Goal: Task Accomplishment & Management: Complete application form

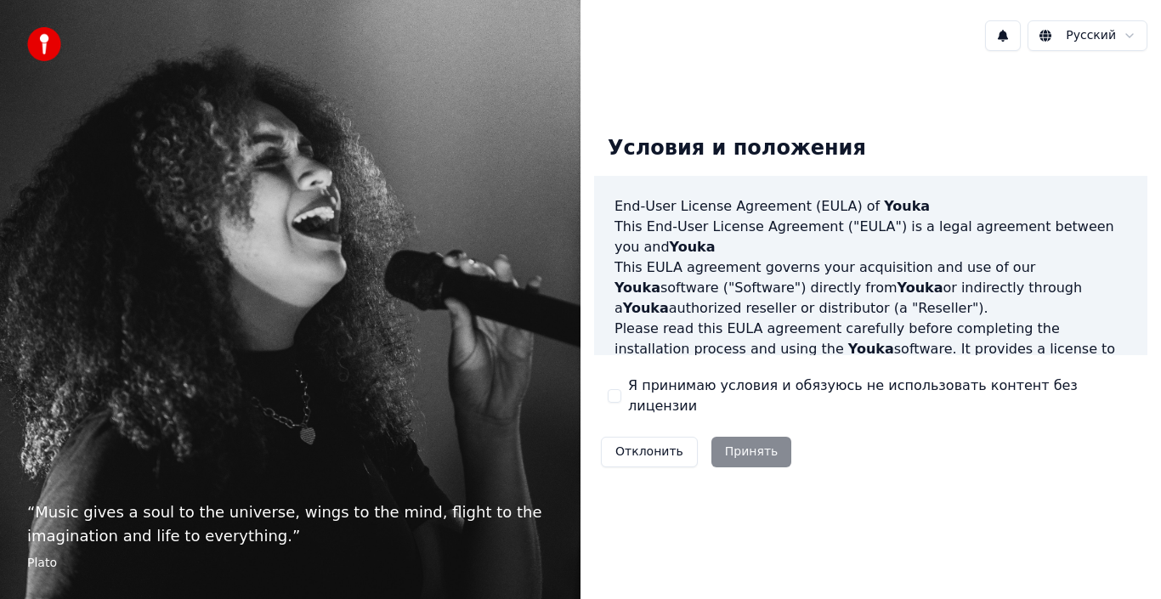
click at [749, 453] on div "Отклонить Принять" at bounding box center [696, 452] width 204 height 44
click at [748, 438] on div "Отклонить Принять" at bounding box center [696, 452] width 204 height 44
click at [615, 396] on button "Я принимаю условия и обязуюсь не использовать контент без лицензии" at bounding box center [615, 396] width 14 height 14
click at [746, 447] on button "Принять" at bounding box center [751, 452] width 81 height 31
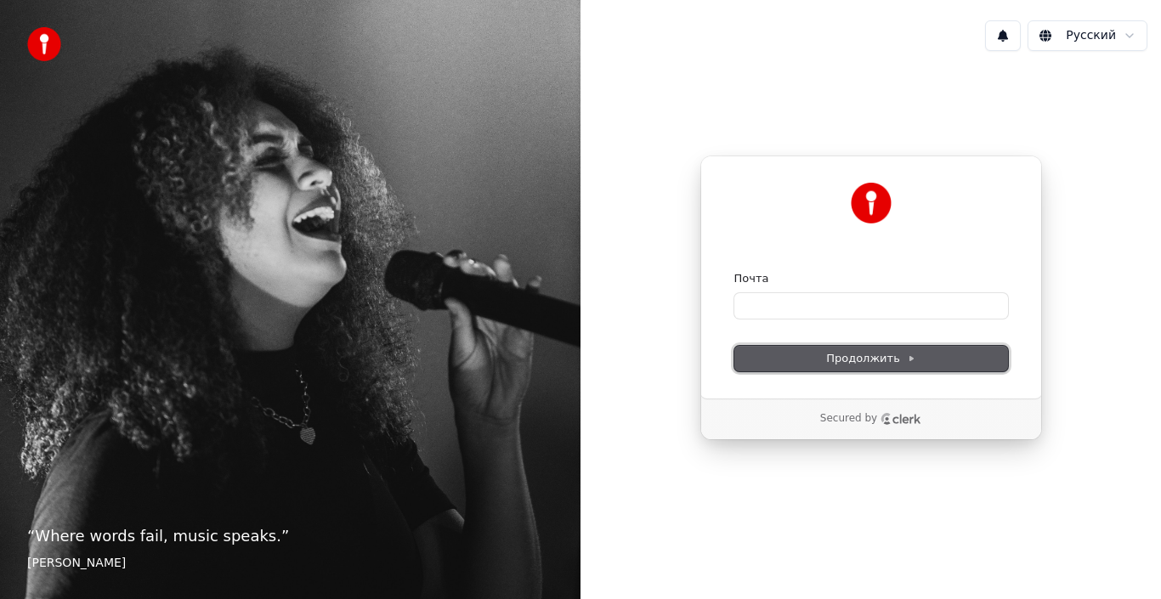
click at [973, 362] on button "Продолжить" at bounding box center [871, 358] width 274 height 25
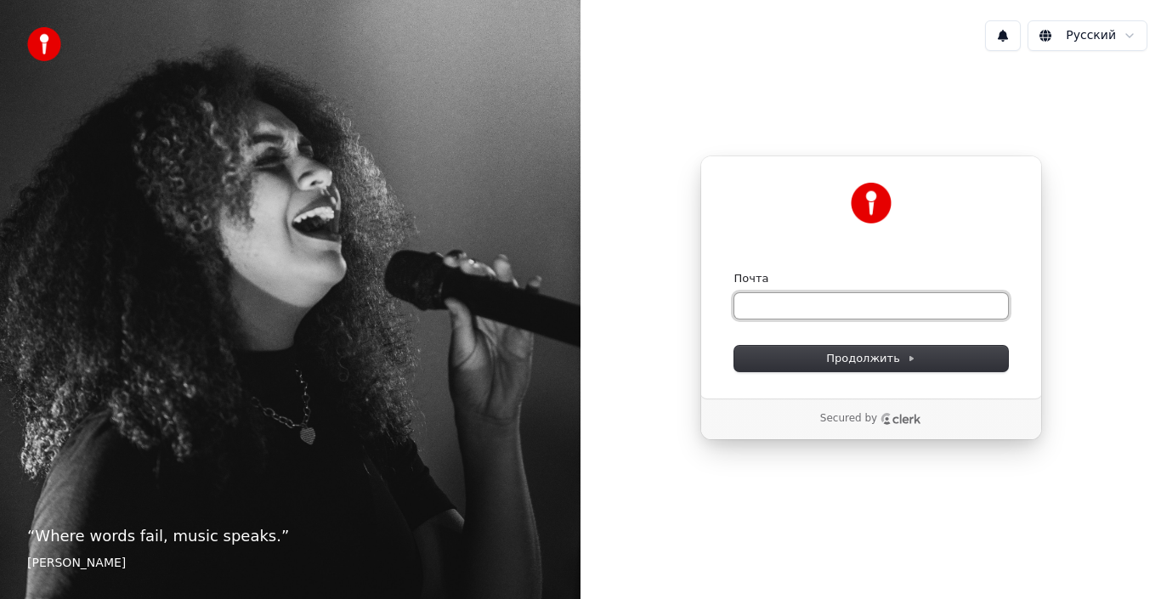
click at [770, 303] on input "Почта" at bounding box center [871, 305] width 274 height 25
click at [745, 297] on input "Почта" at bounding box center [871, 305] width 274 height 25
click at [754, 305] on input "Почта" at bounding box center [871, 305] width 274 height 25
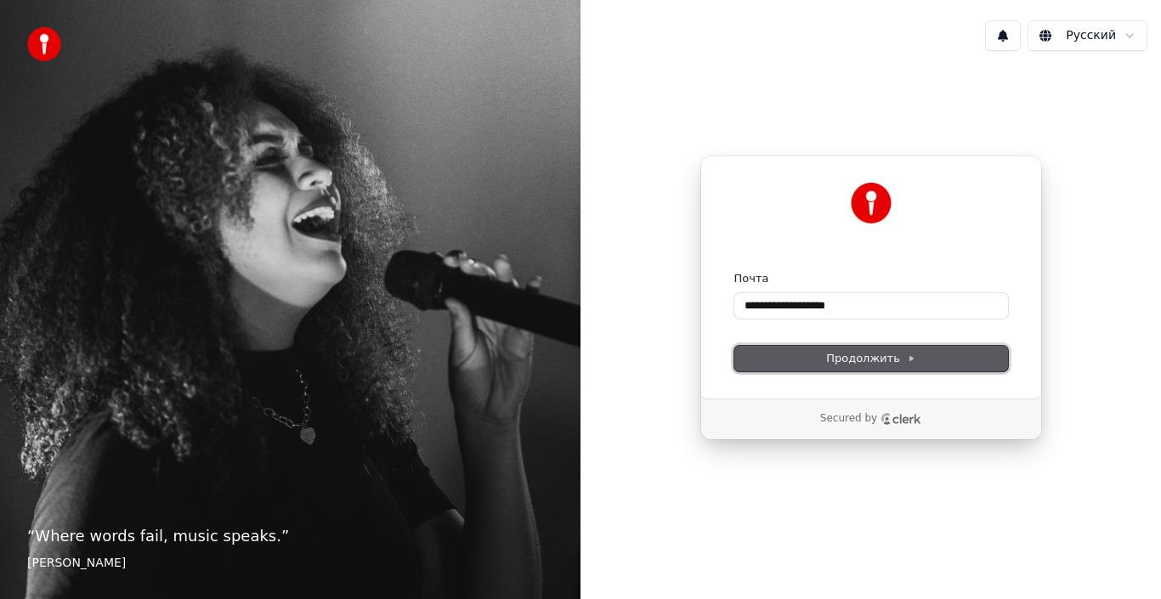
click at [898, 358] on span "Продолжить" at bounding box center [870, 358] width 89 height 15
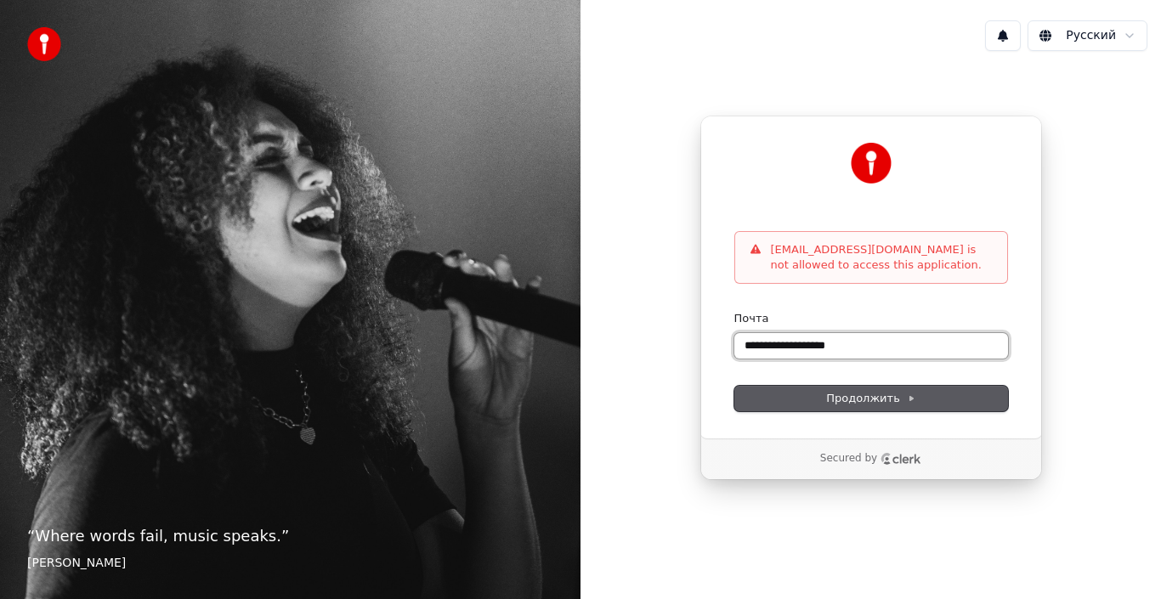
click at [833, 344] on input "**********" at bounding box center [871, 345] width 274 height 25
click at [836, 345] on input "**********" at bounding box center [871, 345] width 274 height 25
click at [864, 399] on span "Продолжить" at bounding box center [870, 398] width 89 height 15
type input "**********"
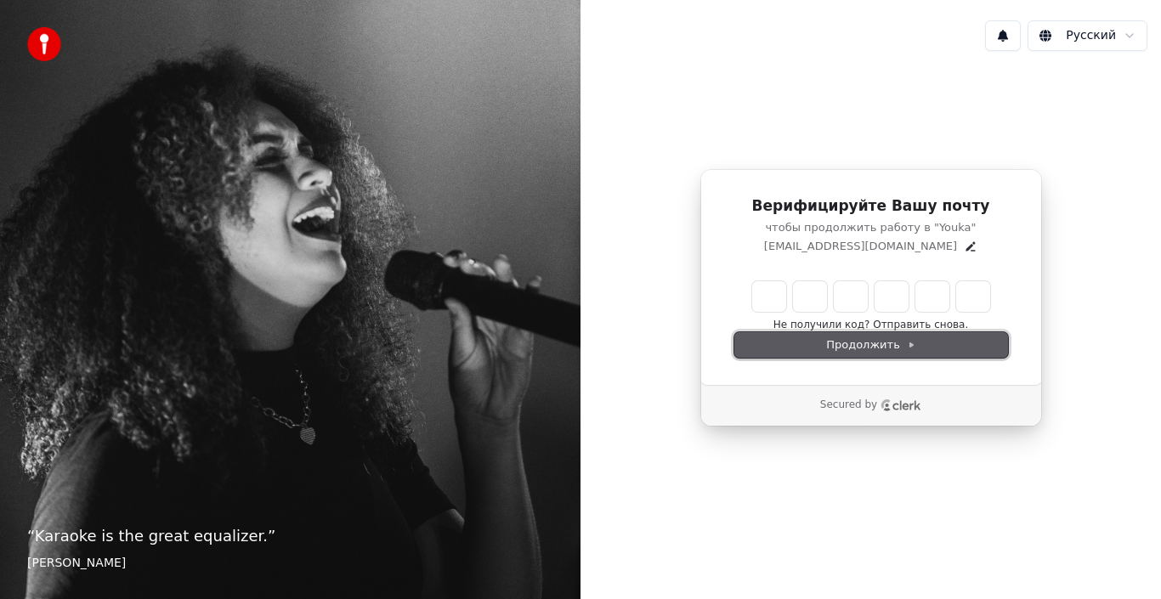
click at [875, 349] on span "Продолжить" at bounding box center [870, 344] width 89 height 15
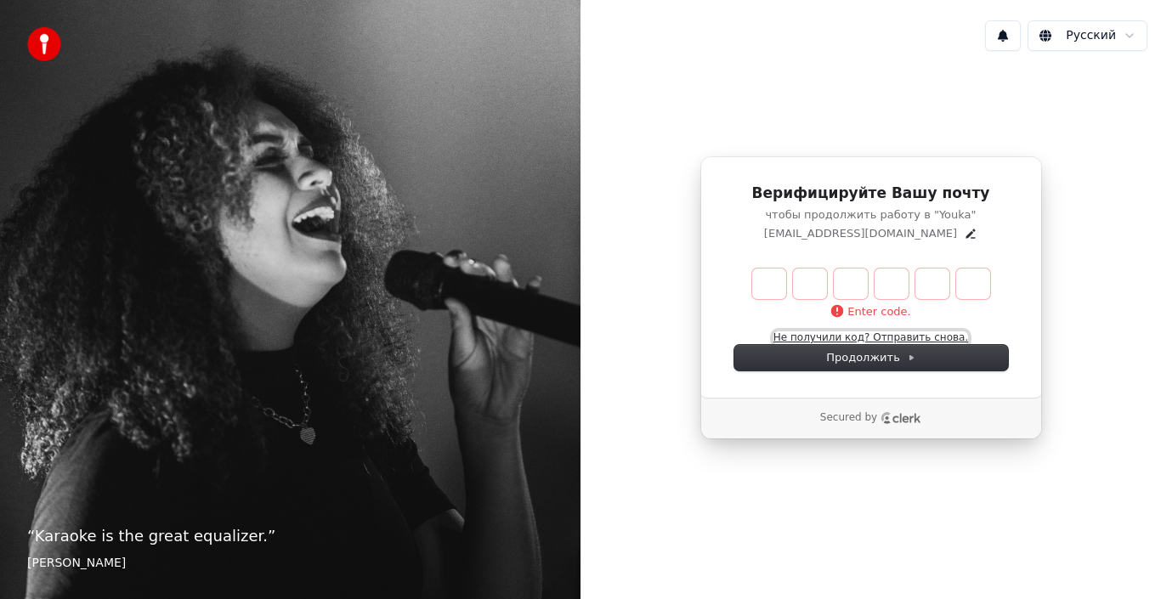
click at [885, 337] on button "Не получили код? Отправить снова." at bounding box center [870, 338] width 195 height 14
click at [824, 341] on button "Не получили код? Отправить снова." at bounding box center [870, 338] width 195 height 14
click at [818, 338] on div "Enter code. Не получили код? Отправить снова. (28)" at bounding box center [871, 307] width 274 height 76
click at [944, 337] on button "Не получили код? Отправить снова." at bounding box center [870, 338] width 195 height 14
click at [900, 340] on button "Не получили код? Отправить снова." at bounding box center [870, 338] width 195 height 14
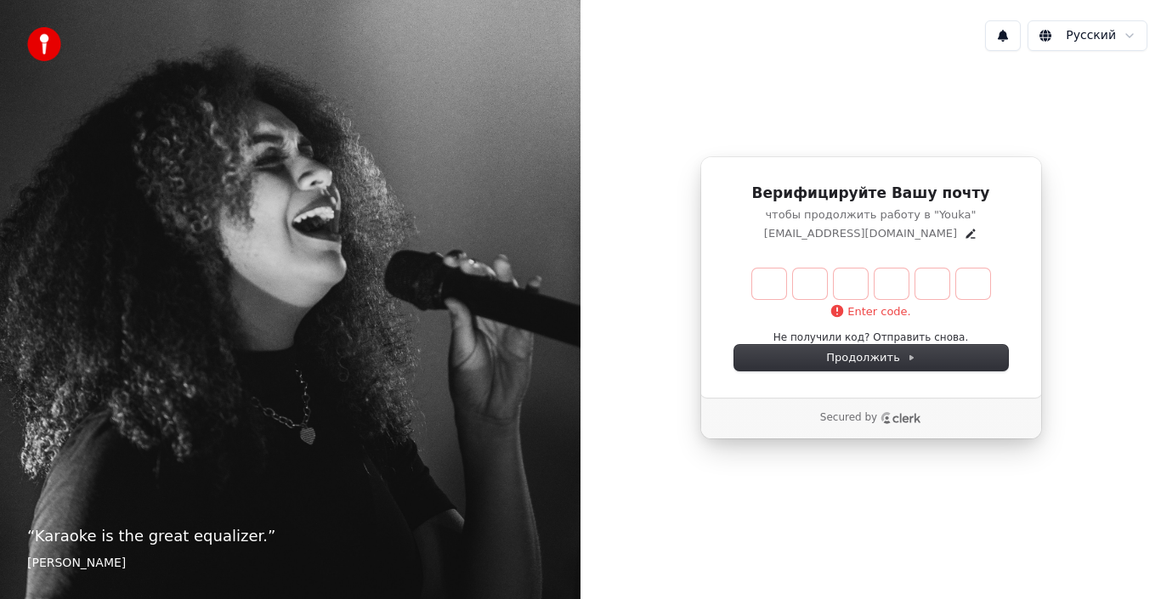
click at [898, 422] on icon "Clerk logo" at bounding box center [906, 418] width 28 height 9
click at [890, 42] on div "Русский" at bounding box center [871, 36] width 581 height 58
click at [820, 329] on div "Enter code. Не получили код? Отправить снова." at bounding box center [871, 307] width 274 height 76
click at [846, 338] on button "Не получили код? Отправить снова." at bounding box center [870, 338] width 195 height 14
